Goal: Task Accomplishment & Management: Use online tool/utility

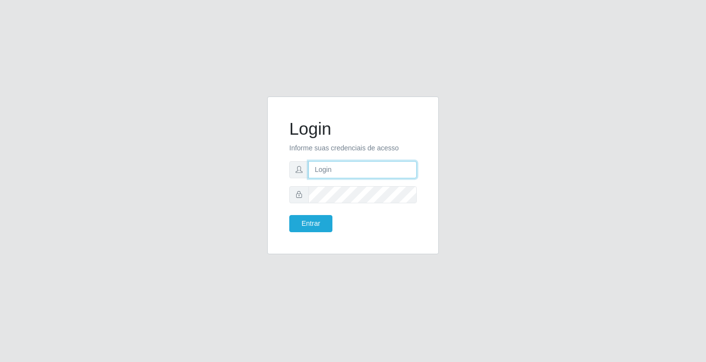
click at [350, 174] on input "text" at bounding box center [362, 169] width 108 height 17
type input "zivaneide@ideal"
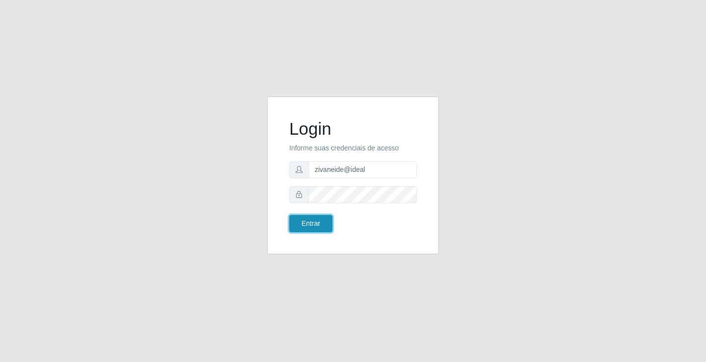
click at [318, 229] on button "Entrar" at bounding box center [310, 223] width 43 height 17
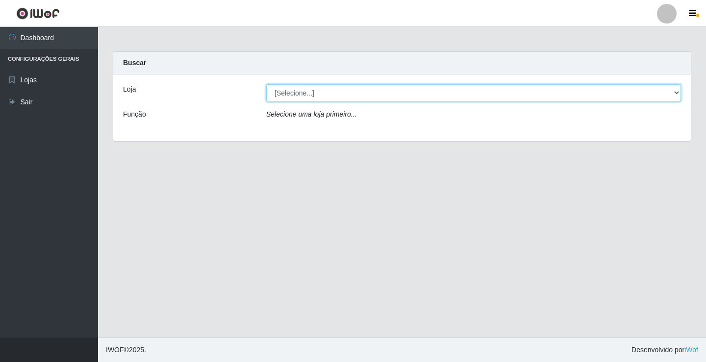
click at [675, 96] on select "[Selecione...] Ideal - Conceição" at bounding box center [473, 92] width 415 height 17
select select "231"
click at [266, 84] on select "[Selecione...] Ideal - Conceição" at bounding box center [473, 92] width 415 height 17
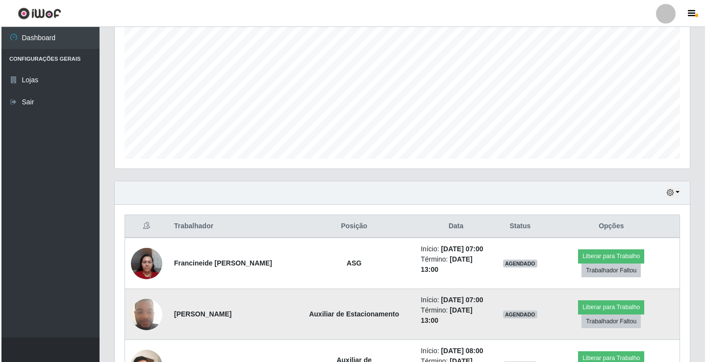
scroll to position [245, 0]
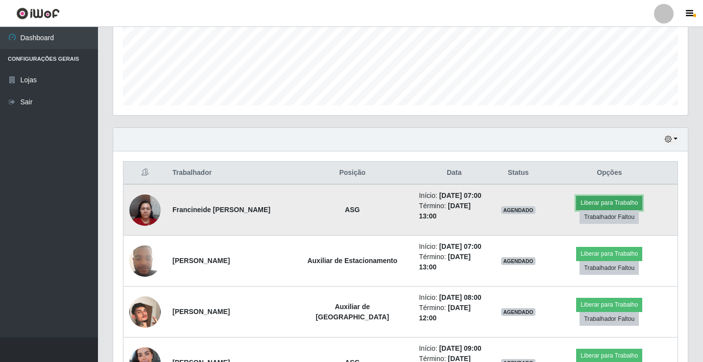
click at [580, 208] on button "Liberar para Trabalho" at bounding box center [609, 203] width 66 height 14
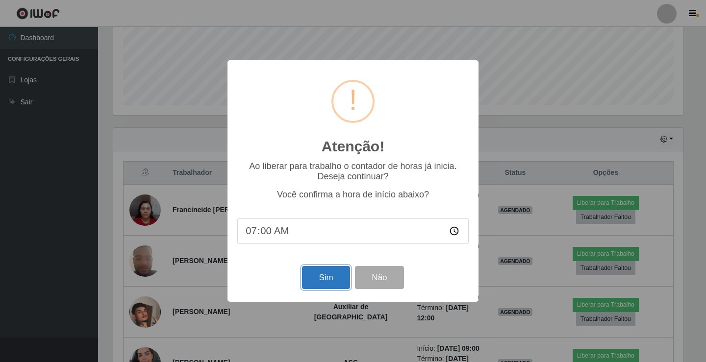
click at [318, 283] on button "Sim" at bounding box center [326, 277] width 48 height 23
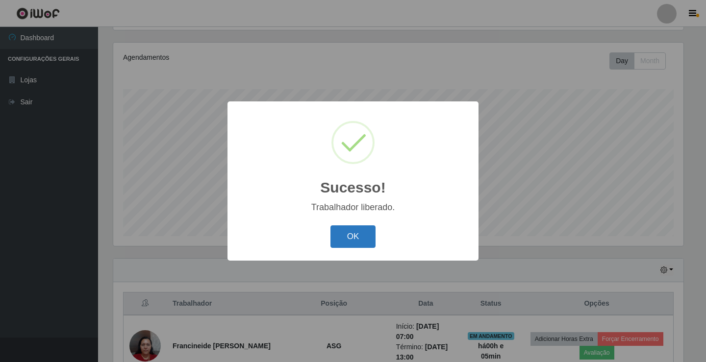
click at [349, 226] on button "OK" at bounding box center [353, 236] width 46 height 23
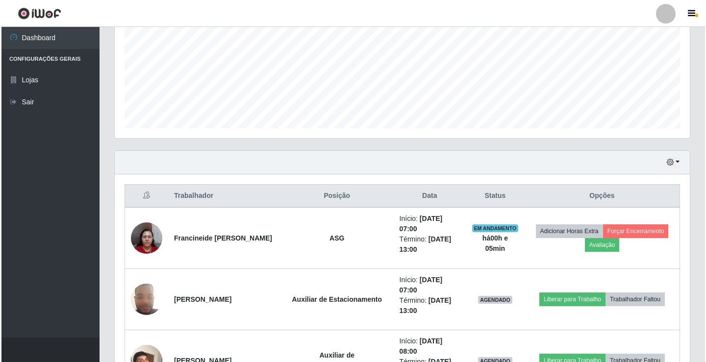
scroll to position [261, 0]
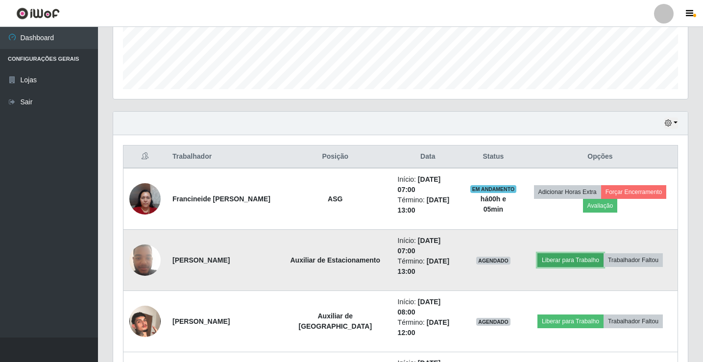
click at [587, 253] on button "Liberar para Trabalho" at bounding box center [571, 260] width 66 height 14
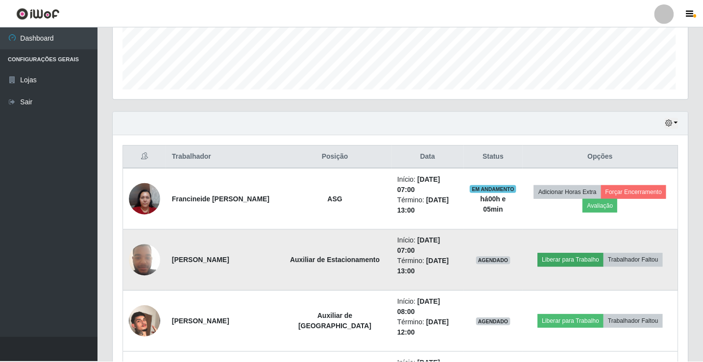
scroll to position [203, 570]
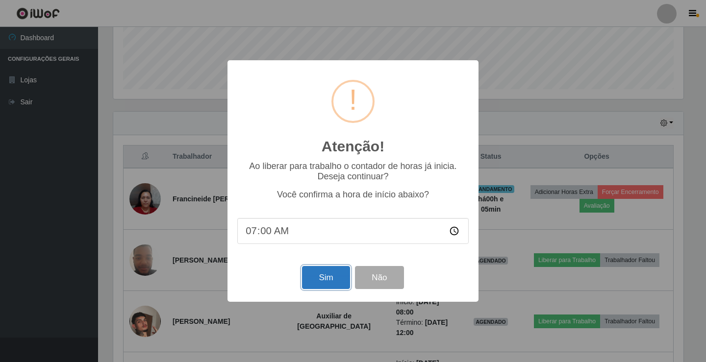
click at [332, 281] on button "Sim" at bounding box center [326, 277] width 48 height 23
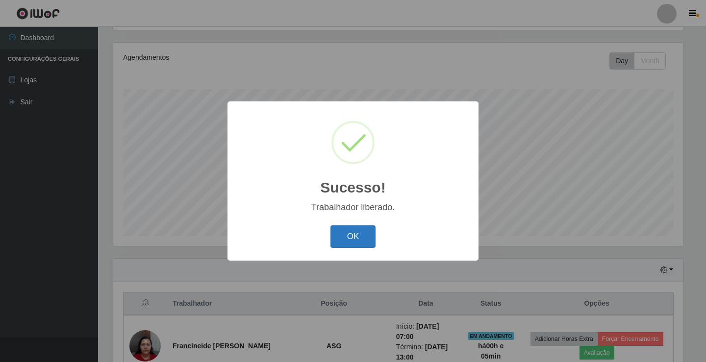
click at [346, 227] on button "OK" at bounding box center [353, 236] width 46 height 23
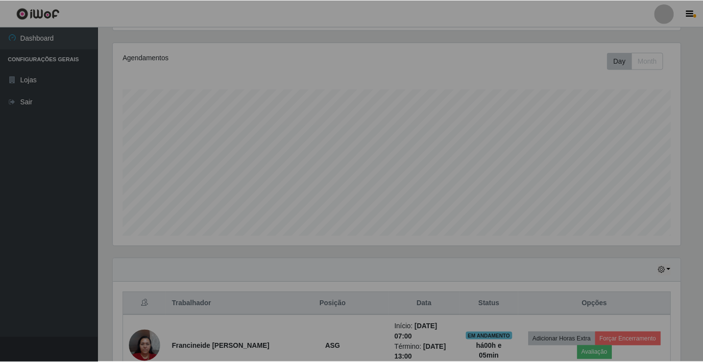
scroll to position [203, 575]
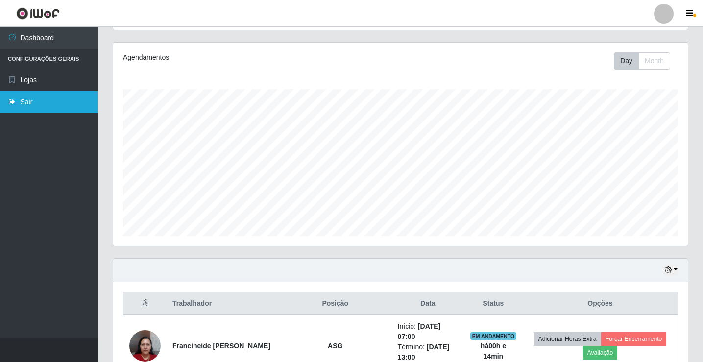
click at [25, 95] on link "Sair" at bounding box center [49, 102] width 98 height 22
